Goal: Information Seeking & Learning: Learn about a topic

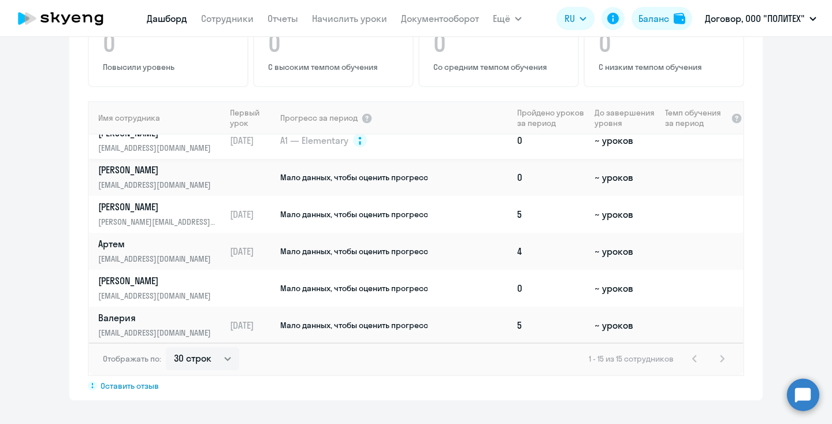
scroll to position [295, 0]
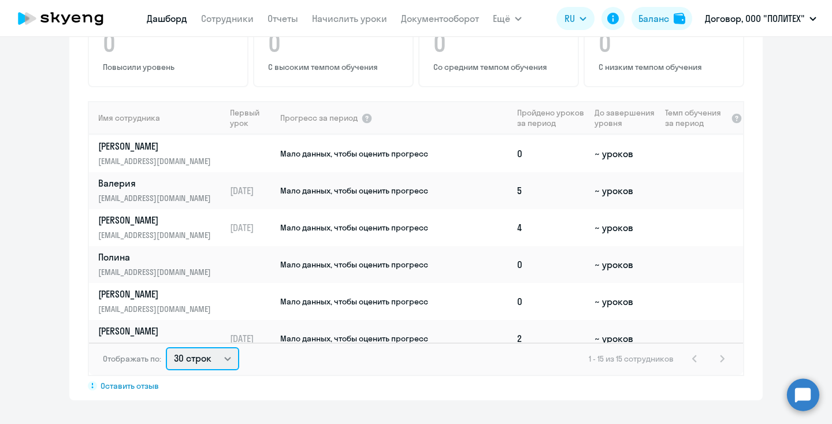
select select "100"
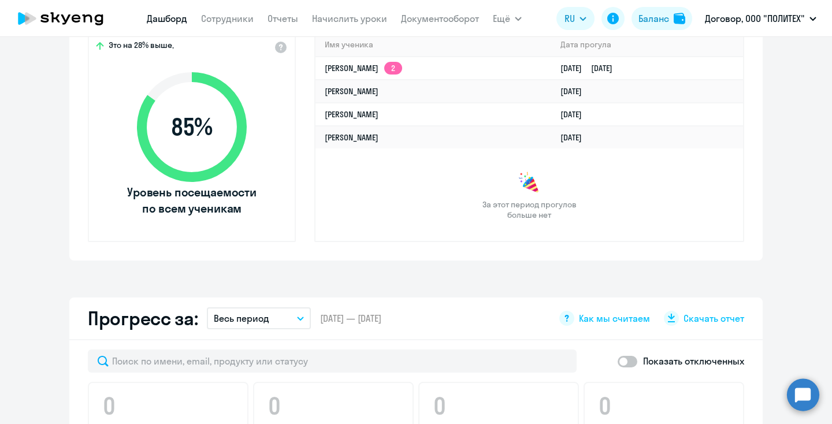
scroll to position [428, 0]
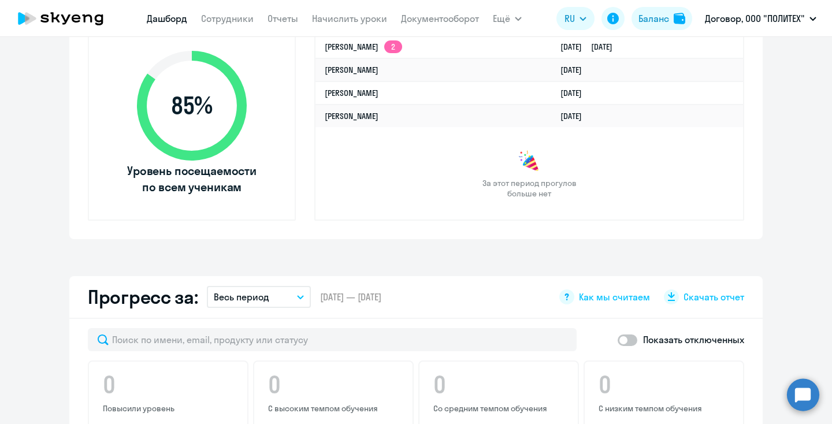
click at [270, 295] on button "Весь период" at bounding box center [259, 297] width 104 height 22
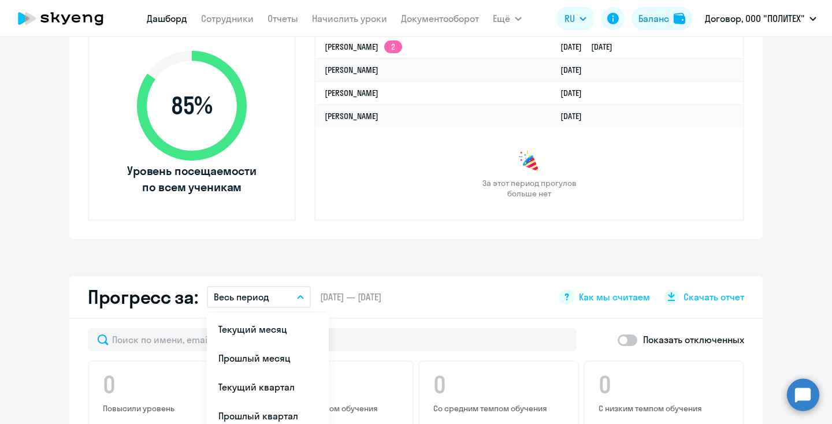
click at [291, 296] on button "Весь период" at bounding box center [259, 297] width 104 height 22
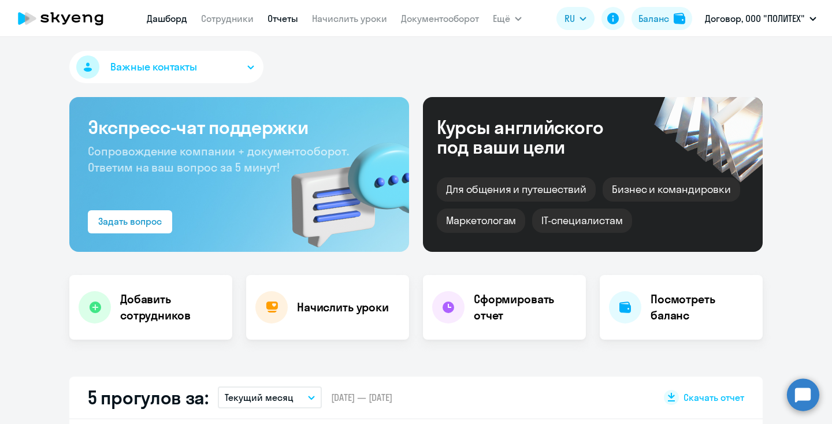
scroll to position [0, 0]
click at [232, 18] on link "Сотрудники" at bounding box center [227, 19] width 53 height 12
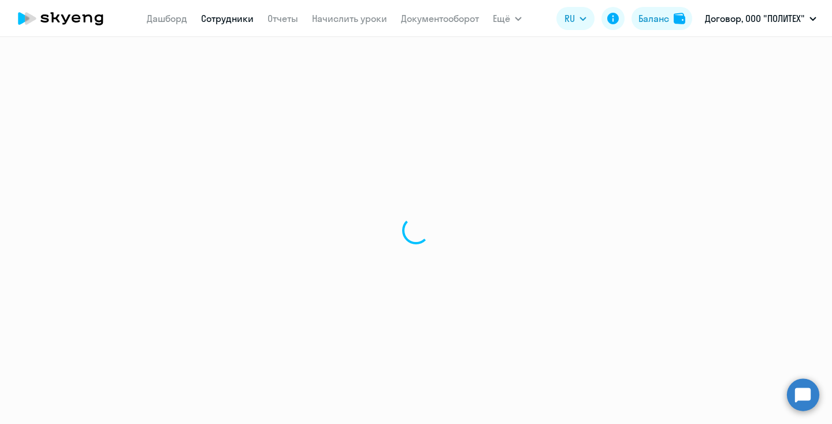
select select "30"
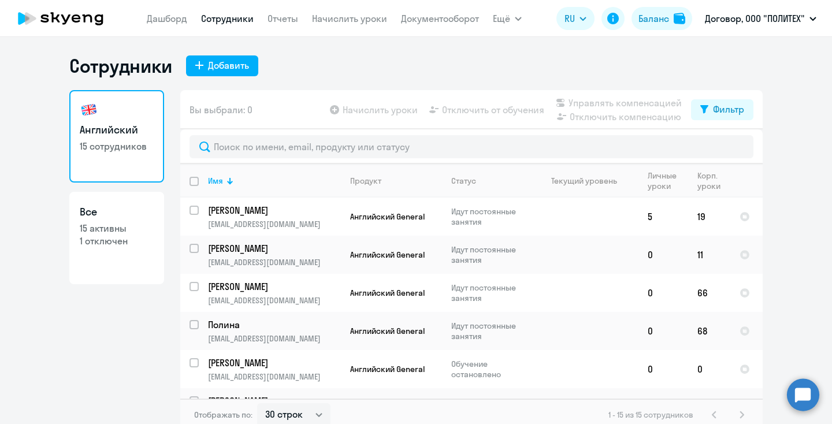
click at [139, 229] on p "15 активны" at bounding box center [117, 228] width 74 height 13
select select "30"
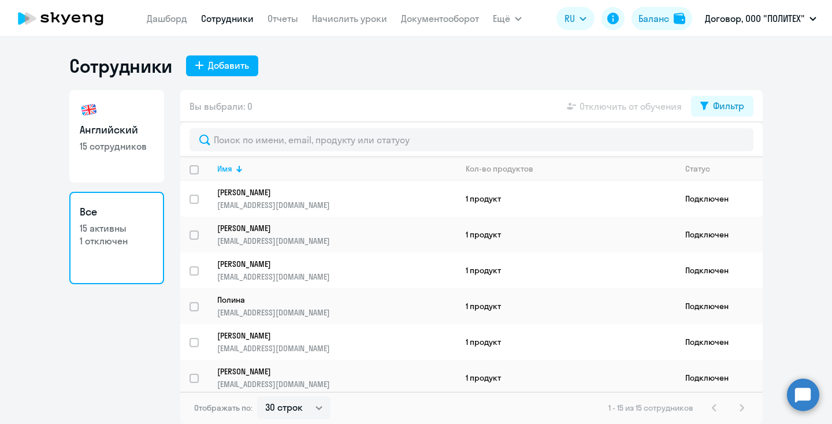
click at [99, 118] on link "Английский 15 сотрудников" at bounding box center [116, 136] width 95 height 92
select select "30"
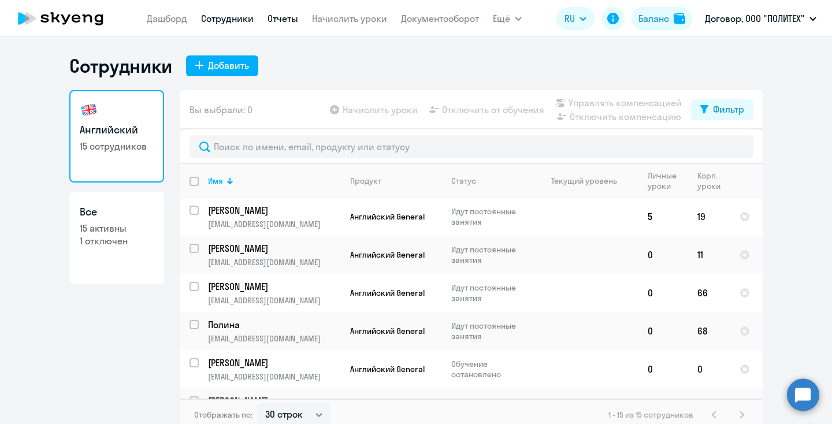
click at [279, 16] on link "Отчеты" at bounding box center [283, 19] width 31 height 12
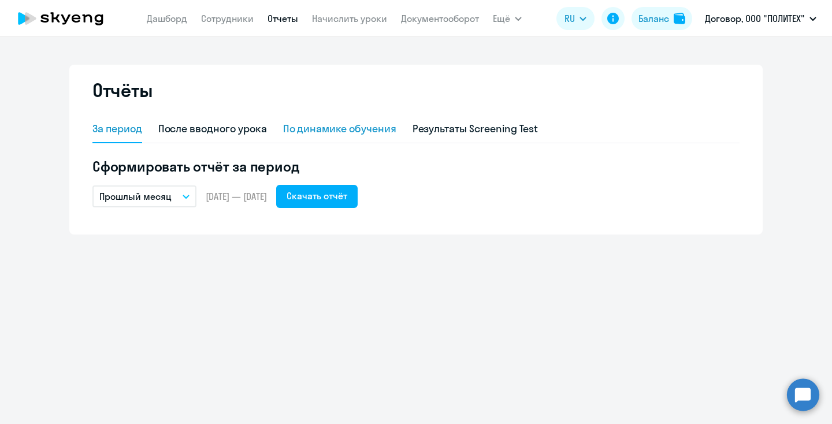
click at [335, 137] on div "По динамике обучения" at bounding box center [339, 130] width 113 height 28
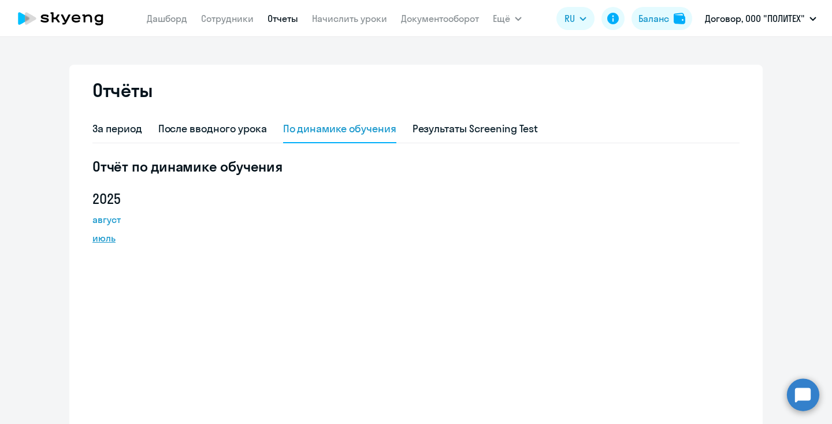
click at [103, 239] on link "июль" at bounding box center [144, 238] width 104 height 14
click at [513, 135] on div "Результаты Screening Test" at bounding box center [476, 128] width 126 height 15
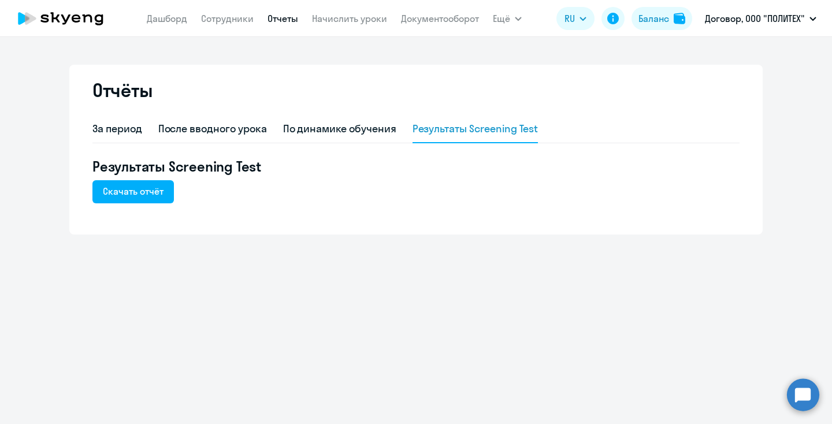
click at [272, 134] on div "За период После вводного урока По динамике обучения Результаты Screening Test" at bounding box center [415, 130] width 647 height 28
click at [264, 132] on div "После вводного урока" at bounding box center [212, 128] width 109 height 15
select select "10"
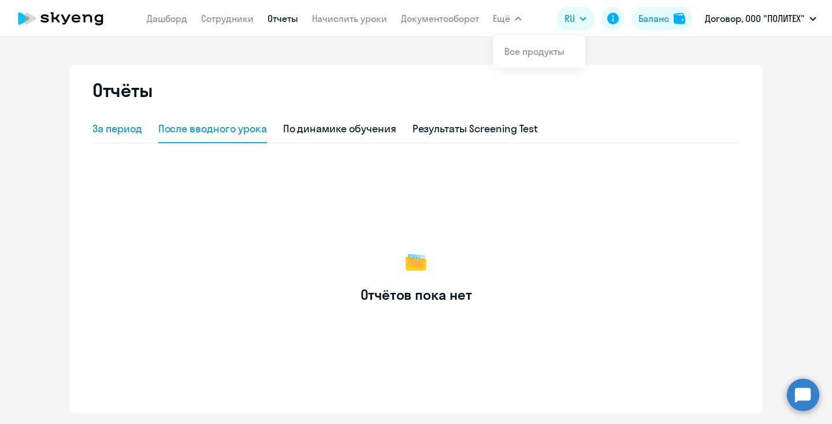
click at [134, 131] on div "За период" at bounding box center [117, 128] width 50 height 15
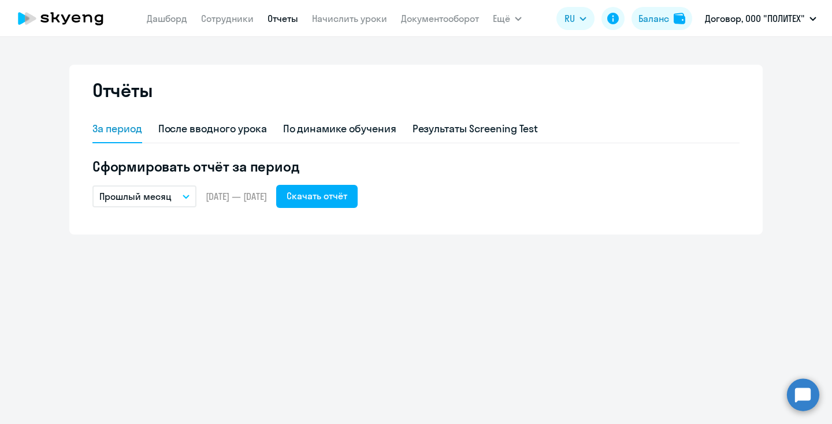
select select "30"
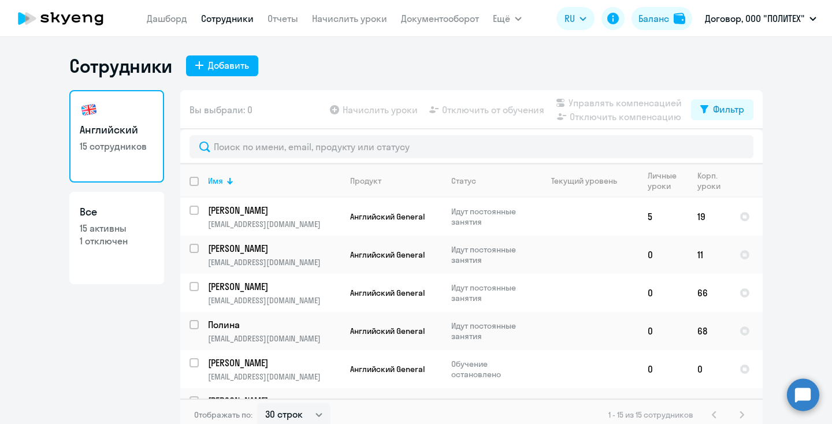
select select "30"
